Goal: Information Seeking & Learning: Understand process/instructions

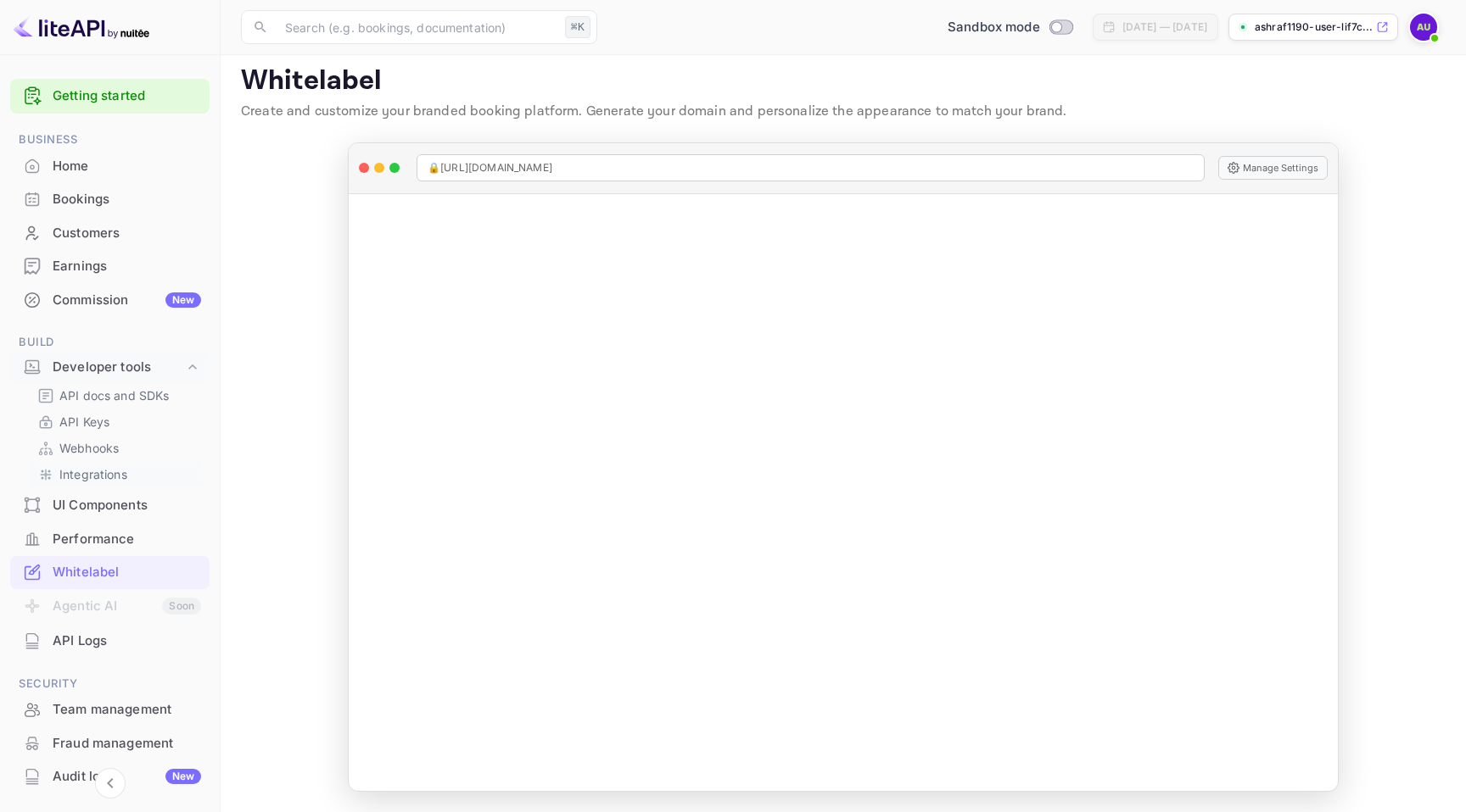
scroll to position [59, 0]
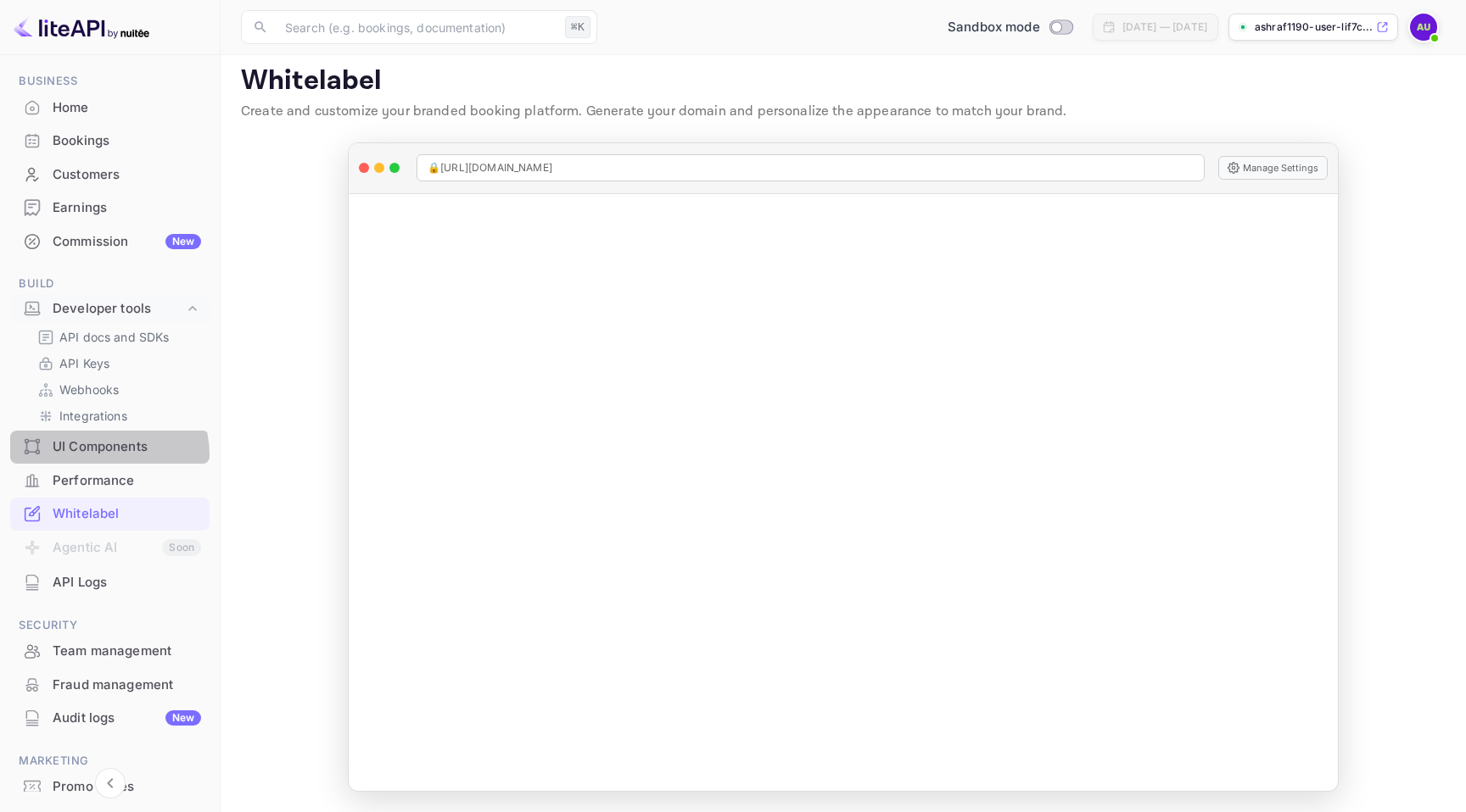
click at [97, 455] on div "UI Components" at bounding box center [127, 447] width 149 height 20
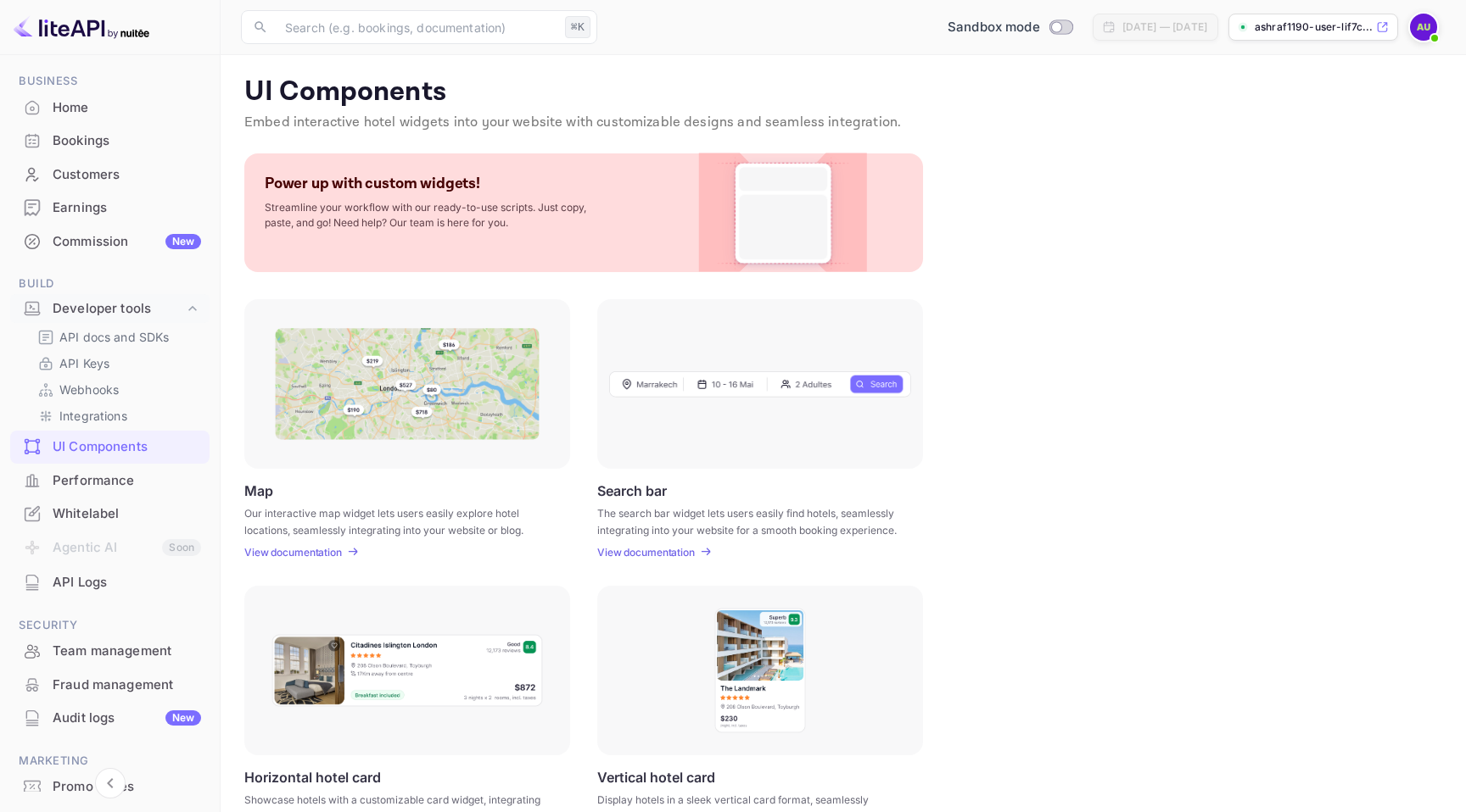
click at [809, 203] on img at bounding box center [783, 213] width 138 height 119
click at [337, 125] on p "Embed interactive hotel widgets into your website with customizable designs and…" at bounding box center [843, 123] width 1198 height 20
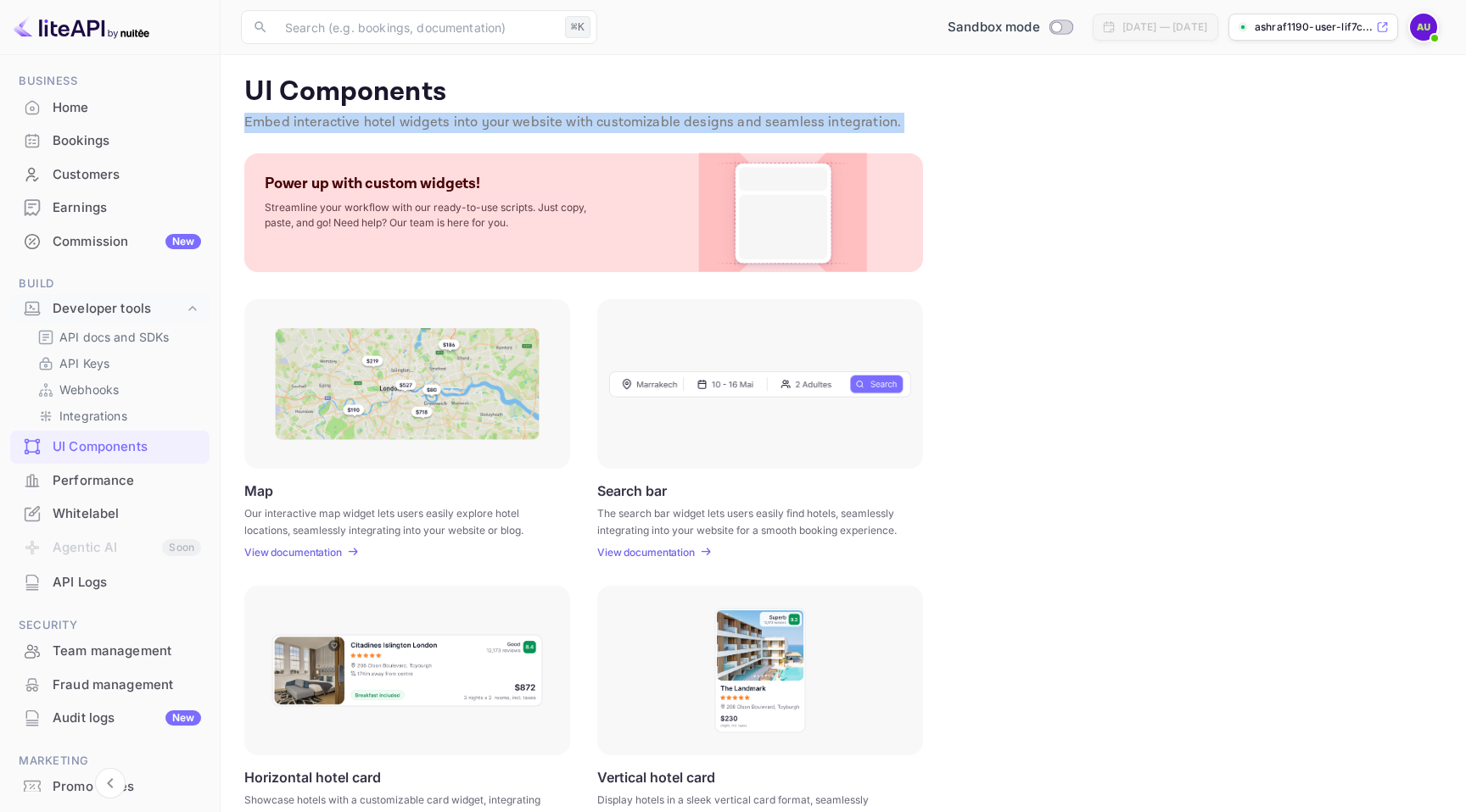
click at [337, 125] on p "Embed interactive hotel widgets into your website with customizable designs and…" at bounding box center [843, 123] width 1198 height 20
click at [303, 552] on p "View documentation" at bounding box center [294, 552] width 98 height 13
click at [329, 546] on p "View documentation" at bounding box center [294, 552] width 98 height 13
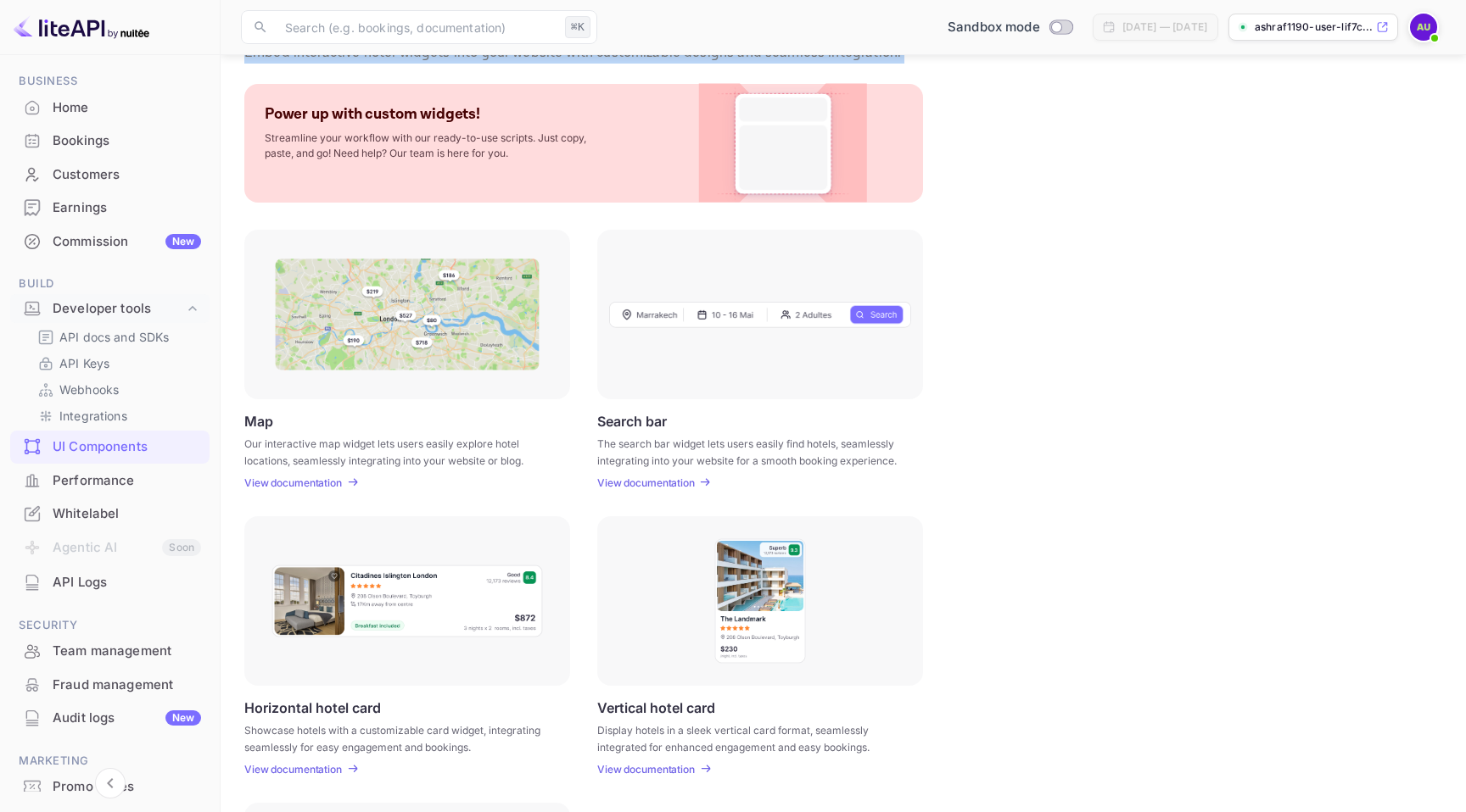
scroll to position [138, 0]
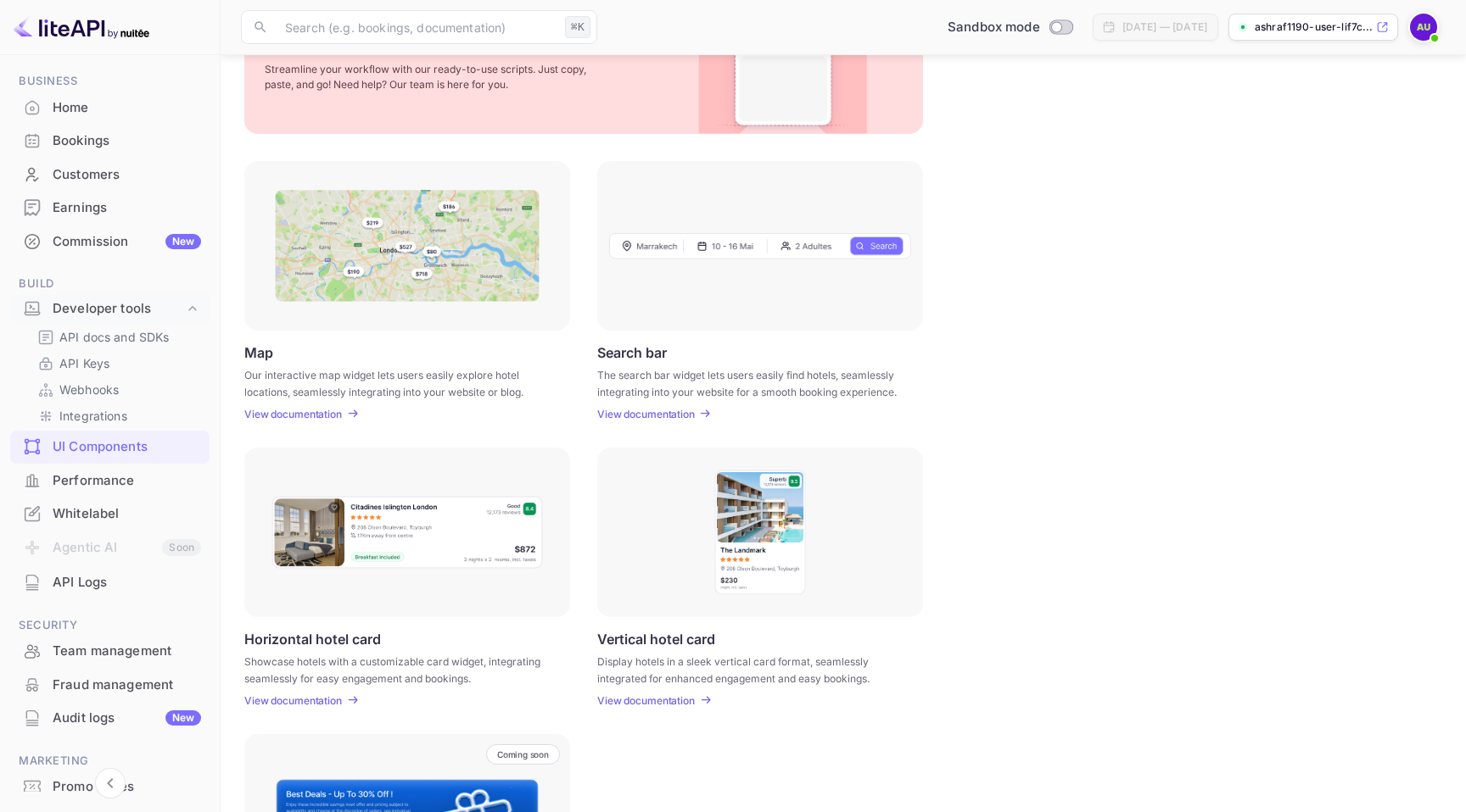
click at [641, 412] on p "View documentation" at bounding box center [647, 413] width 98 height 13
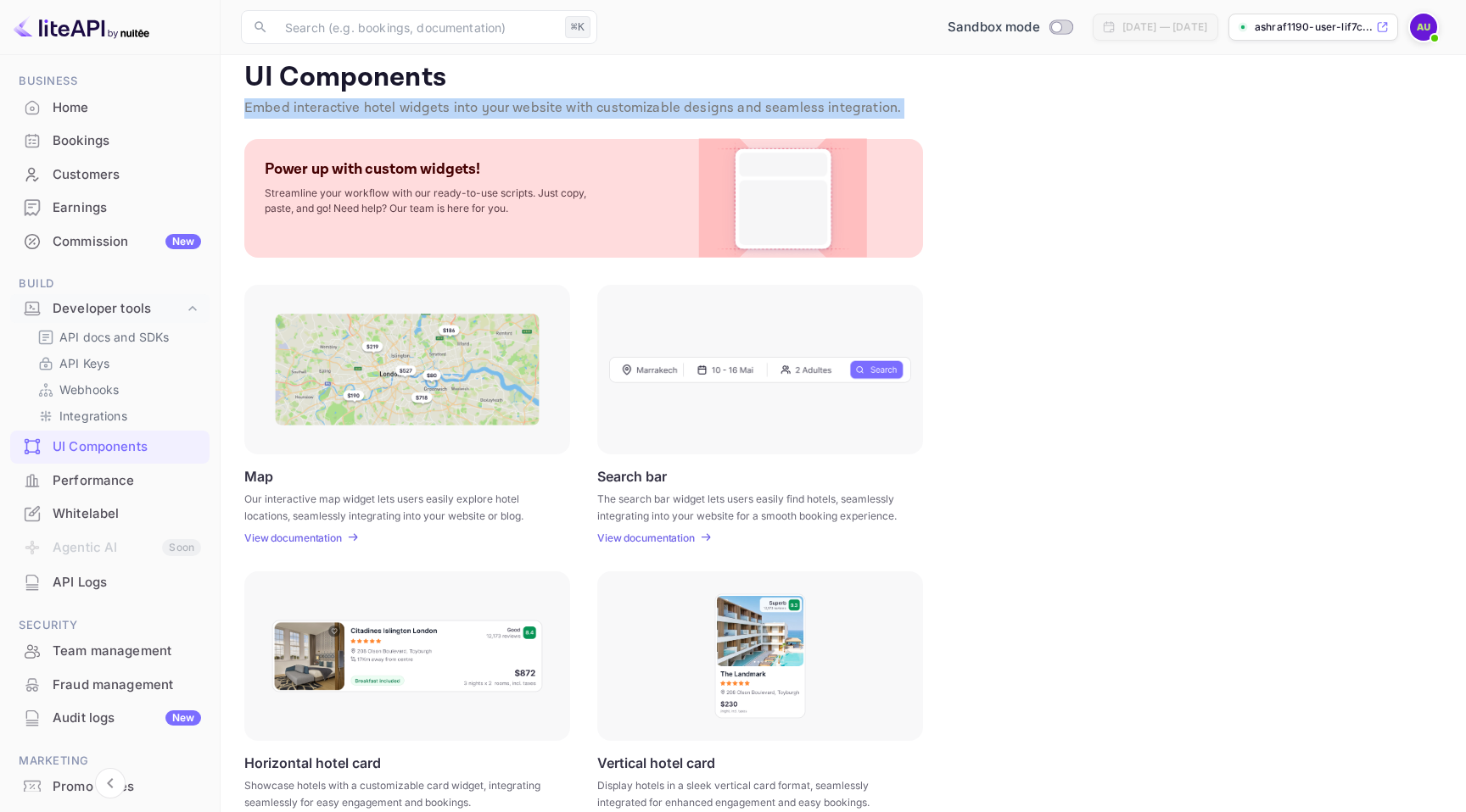
scroll to position [3, 0]
